Goal: Navigation & Orientation: Go to known website

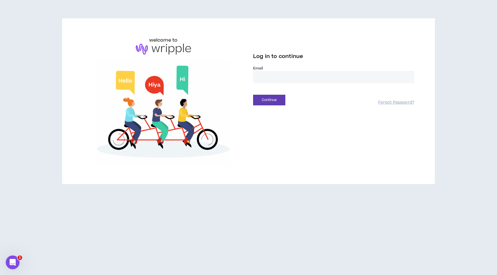
click at [269, 75] on input "email" at bounding box center [333, 77] width 161 height 12
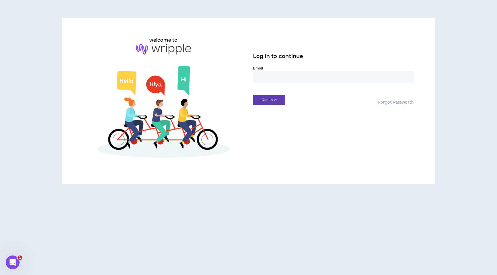
type input "**********"
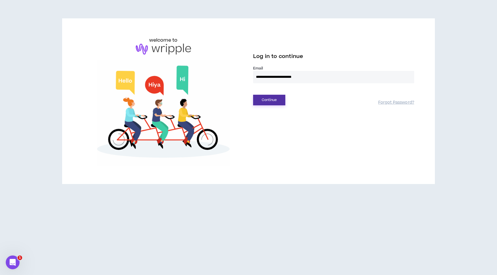
click at [270, 100] on button "Continue" at bounding box center [269, 100] width 32 height 11
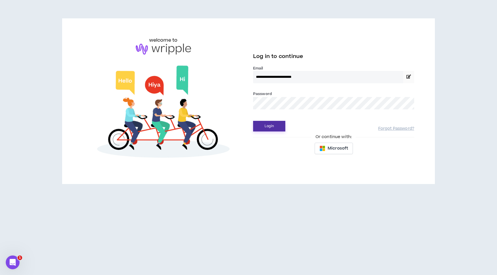
click at [271, 128] on button "Login" at bounding box center [269, 126] width 32 height 11
